Goal: Task Accomplishment & Management: Complete application form

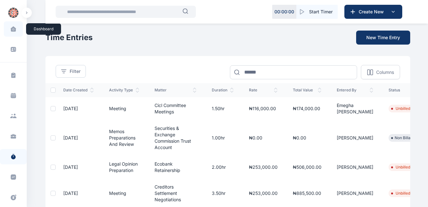
click at [15, 31] on span at bounding box center [13, 28] width 16 height 13
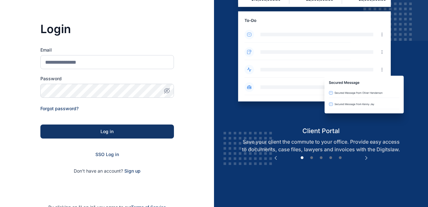
scroll to position [43, 0]
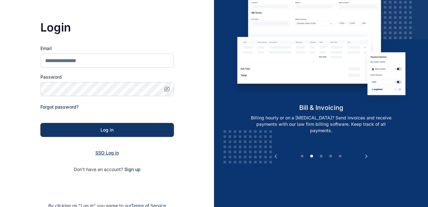
click at [104, 153] on span "SSO Log in" at bounding box center [107, 152] width 24 height 5
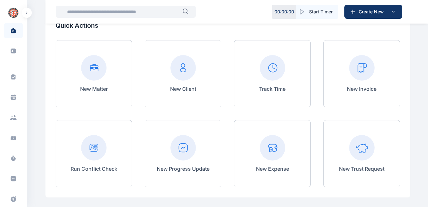
scroll to position [52, 0]
click at [366, 77] on rect at bounding box center [361, 67] width 25 height 25
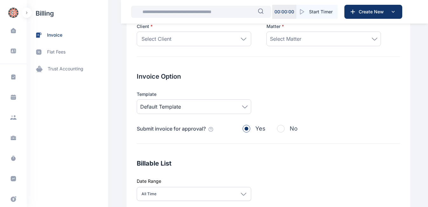
scroll to position [49, 0]
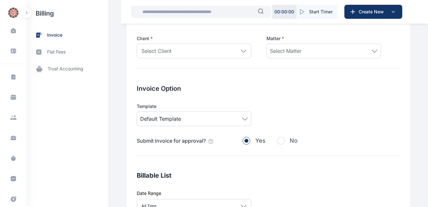
click at [236, 10] on input "text" at bounding box center [198, 11] width 119 height 13
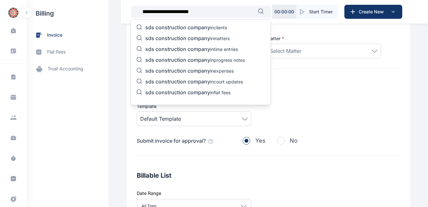
type input "**********"
click at [211, 26] on p "sds construction company in clients" at bounding box center [186, 28] width 82 height 8
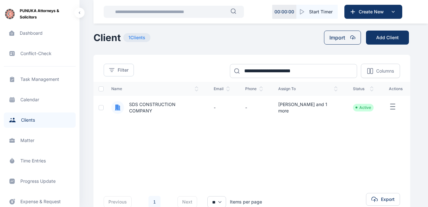
click at [390, 107] on icon "button" at bounding box center [393, 107] width 8 height 8
click at [181, 103] on span "SDS CONSTRUCTION COMPANY" at bounding box center [154, 107] width 87 height 13
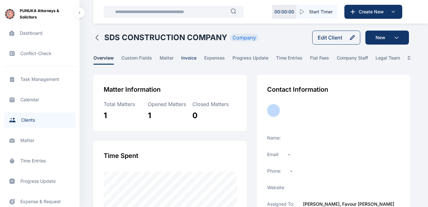
click at [182, 60] on span "invoice" at bounding box center [188, 60] width 15 height 10
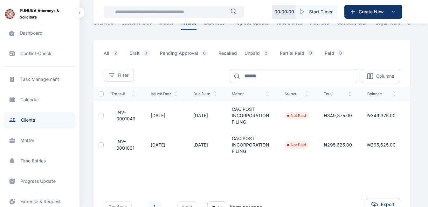
scroll to position [0, 25]
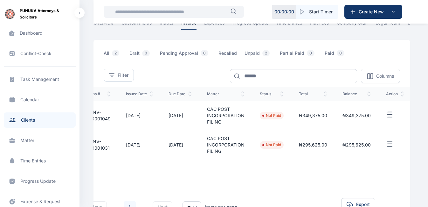
click at [389, 148] on icon "button" at bounding box center [390, 144] width 8 height 8
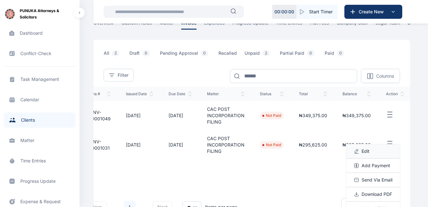
click at [362, 154] on span "Edit" at bounding box center [365, 151] width 8 height 6
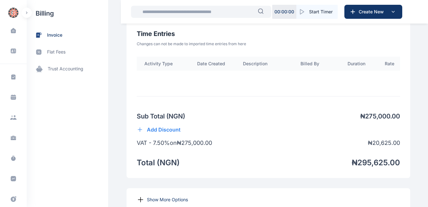
scroll to position [539, 0]
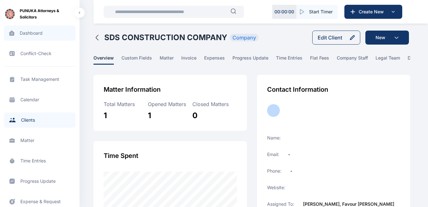
click at [31, 33] on span "Dashboard dashboard dashboard" at bounding box center [40, 32] width 72 height 15
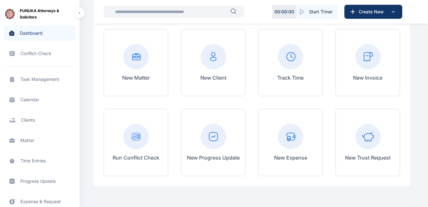
scroll to position [65, 0]
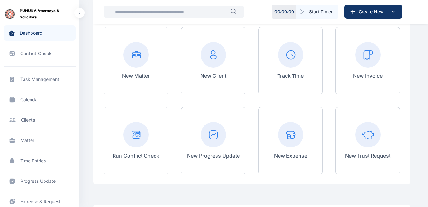
click at [365, 63] on rect at bounding box center [367, 54] width 25 height 25
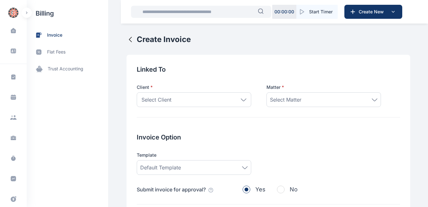
click at [184, 99] on div "Select Client" at bounding box center [194, 99] width 114 height 15
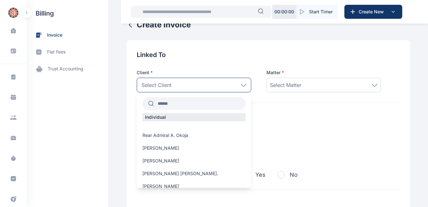
scroll to position [15, 0]
click at [162, 105] on input "text" at bounding box center [200, 102] width 92 height 11
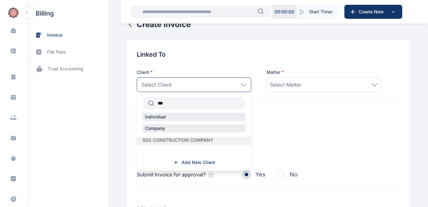
type input "***"
click at [185, 139] on span "SDS CONSTRUCTION COMPANY" at bounding box center [177, 140] width 71 height 6
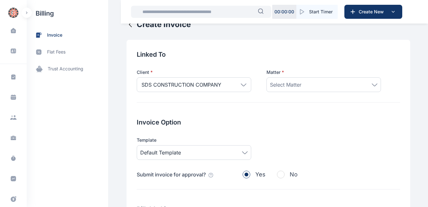
scroll to position [0, 0]
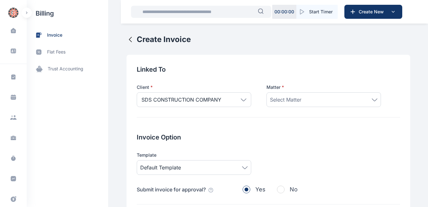
click at [308, 99] on div "Select Matter" at bounding box center [323, 100] width 107 height 8
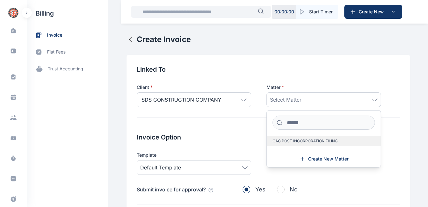
click at [303, 143] on label "CAC POST INCORPORATION FILING" at bounding box center [324, 141] width 114 height 10
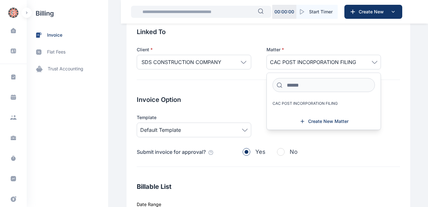
scroll to position [38, 0]
click at [225, 109] on div "Invoice Option Template Default Template Submit invoice for approval? Yes No" at bounding box center [268, 131] width 263 height 72
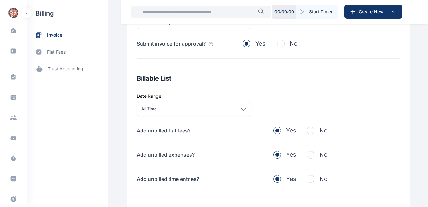
scroll to position [146, 0]
click at [307, 131] on span "button" at bounding box center [311, 130] width 8 height 8
click at [307, 154] on span "button" at bounding box center [311, 154] width 8 height 8
click at [309, 180] on span "button" at bounding box center [311, 178] width 8 height 8
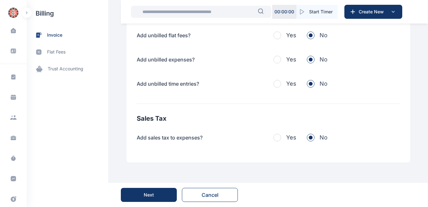
click at [157, 199] on button "Next" at bounding box center [149, 195] width 56 height 14
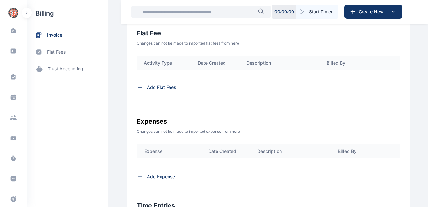
scroll to position [203, 0]
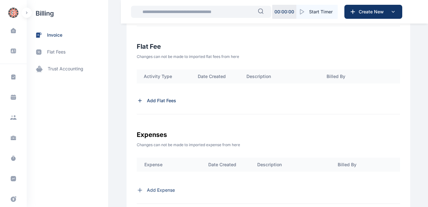
click at [151, 100] on p "Add Flat Fees" at bounding box center [161, 100] width 29 height 6
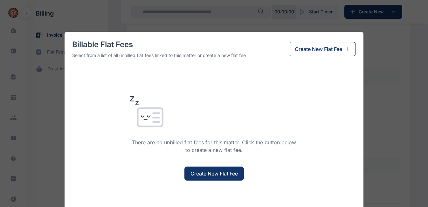
click at [215, 173] on span "Create New Flat Fee" at bounding box center [213, 173] width 47 height 8
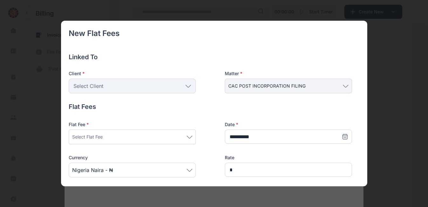
click at [144, 84] on div "Select Client" at bounding box center [132, 86] width 127 height 15
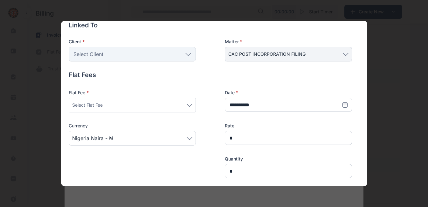
scroll to position [32, 0]
click at [146, 102] on div "Select Flat Fee" at bounding box center [132, 104] width 120 height 8
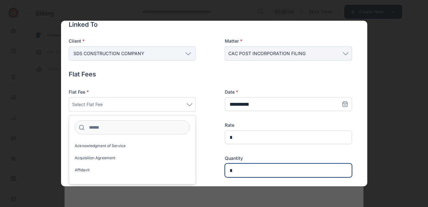
click at [233, 168] on input "*" at bounding box center [288, 170] width 127 height 14
type input "*"
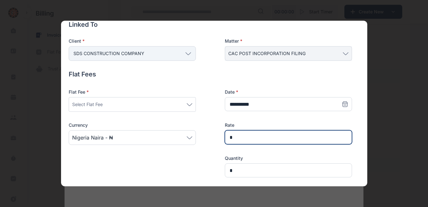
click at [251, 139] on input "*" at bounding box center [288, 137] width 127 height 14
type input "*******"
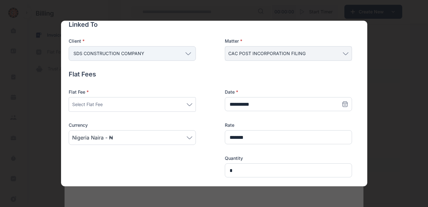
click at [118, 101] on div "Select Flat Fee" at bounding box center [132, 104] width 120 height 8
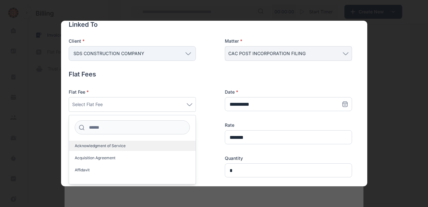
click at [96, 147] on span "Acknowledgment of Service" at bounding box center [100, 145] width 51 height 5
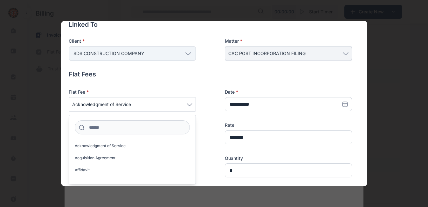
scroll to position [61, 0]
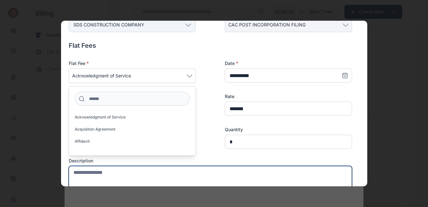
click at [159, 179] on textarea at bounding box center [210, 180] width 283 height 28
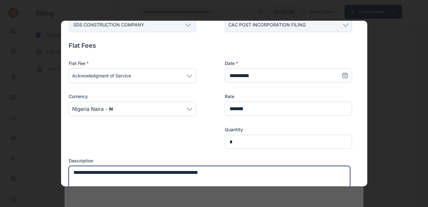
type textarea "**********"
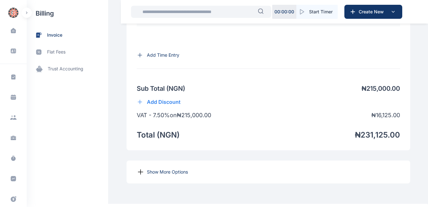
scroll to position [458, 0]
click at [157, 175] on p "Show More Options" at bounding box center [167, 172] width 41 height 6
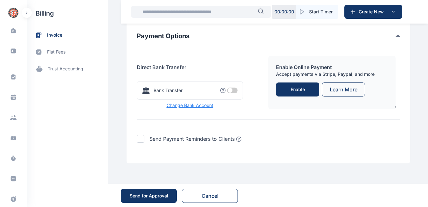
scroll to position [685, 0]
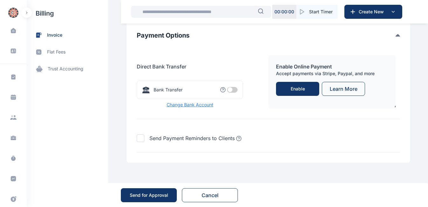
click at [229, 92] on span at bounding box center [232, 90] width 10 height 6
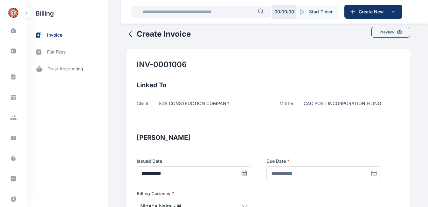
scroll to position [0, 0]
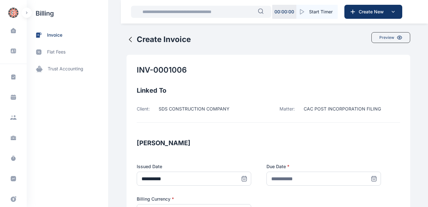
click at [371, 178] on icon at bounding box center [374, 178] width 6 height 6
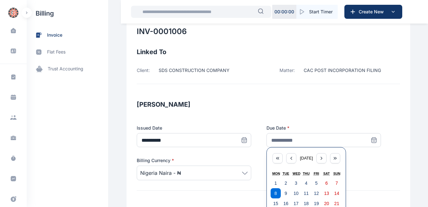
scroll to position [41, 0]
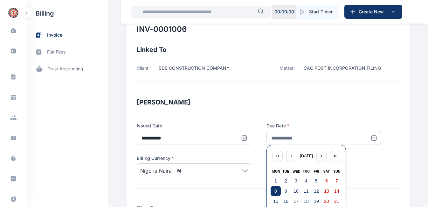
click at [273, 189] on button "8" at bounding box center [275, 191] width 10 height 10
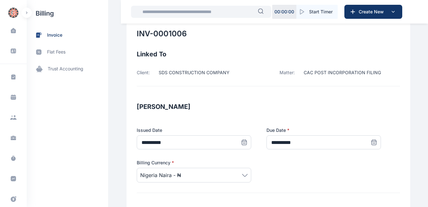
scroll to position [37, 0]
click at [371, 142] on icon at bounding box center [374, 142] width 6 height 6
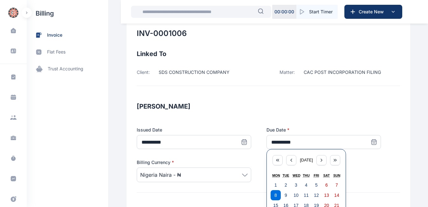
click at [247, 102] on h3 "[PERSON_NAME]" at bounding box center [268, 106] width 263 height 10
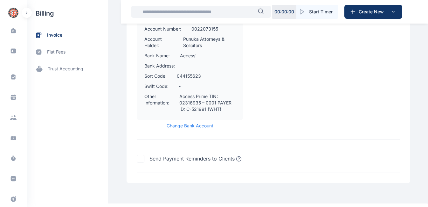
scroll to position [814, 0]
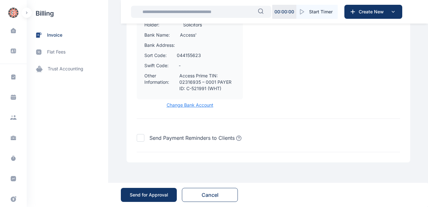
click at [153, 196] on div "Send for Approval" at bounding box center [149, 194] width 38 height 6
click at [154, 196] on div "Send for Approval" at bounding box center [149, 194] width 38 height 6
click at [156, 192] on div "Send for Approval" at bounding box center [149, 194] width 38 height 6
click at [131, 197] on div "Send for Approval" at bounding box center [149, 194] width 38 height 6
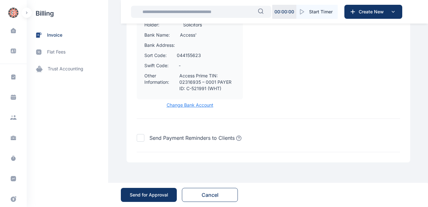
click at [154, 195] on div "Send for Approval" at bounding box center [149, 194] width 38 height 6
click at [129, 194] on button "Send for Approval" at bounding box center [149, 195] width 56 height 14
click at [157, 195] on div "Send for Approval" at bounding box center [149, 194] width 38 height 6
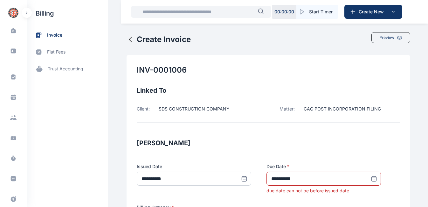
scroll to position [37, 0]
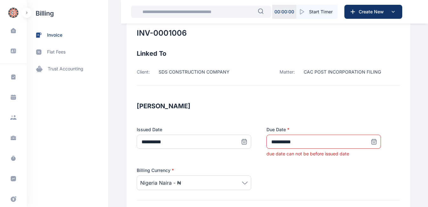
click at [371, 141] on icon at bounding box center [374, 141] width 6 height 6
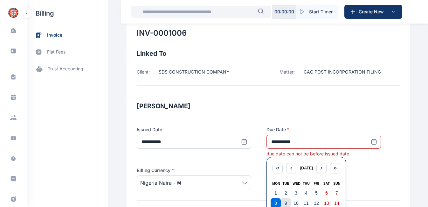
click at [284, 202] on abbr "9" at bounding box center [285, 202] width 3 height 5
type input "**********"
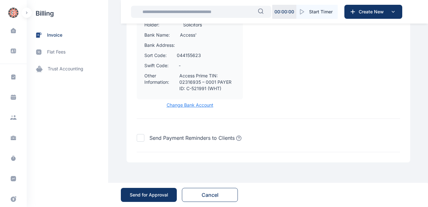
scroll to position [814, 0]
click at [147, 196] on div "Send for Approval" at bounding box center [149, 194] width 38 height 6
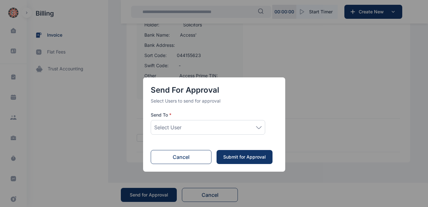
click at [258, 129] on div "Select User" at bounding box center [207, 127] width 107 height 8
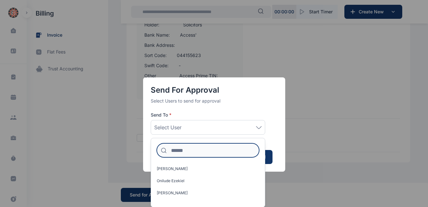
click at [183, 151] on input at bounding box center [208, 150] width 102 height 14
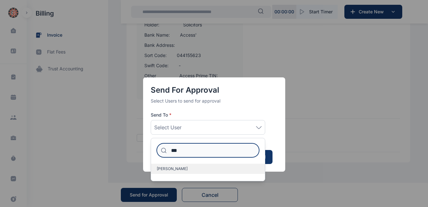
type input "***"
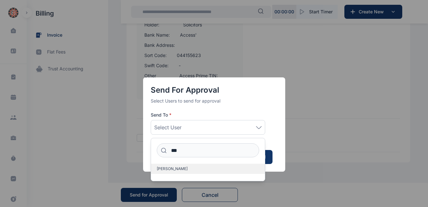
click at [180, 168] on span "[PERSON_NAME]" at bounding box center [172, 168] width 31 height 5
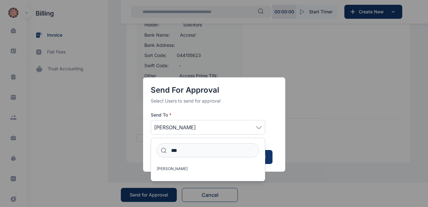
click at [308, 140] on div "Send for Approval Select Users to send for approval Send To * [PERSON_NAME] ***…" at bounding box center [214, 103] width 428 height 207
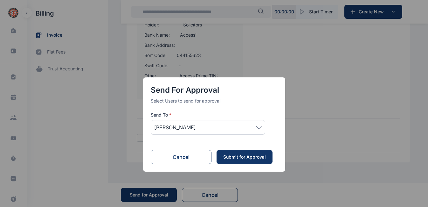
click at [246, 156] on div "Submit for Approval" at bounding box center [244, 157] width 43 height 6
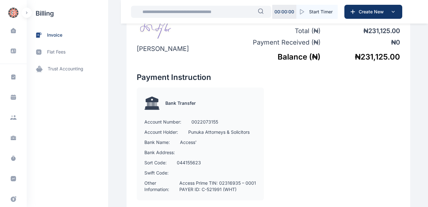
scroll to position [442, 0]
